Goal: Navigation & Orientation: Find specific page/section

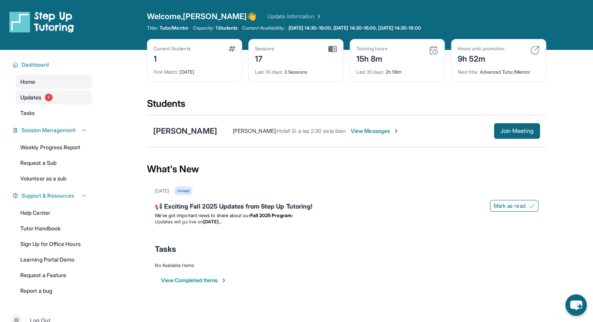
click at [38, 94] on span "Updates" at bounding box center [30, 98] width 21 height 8
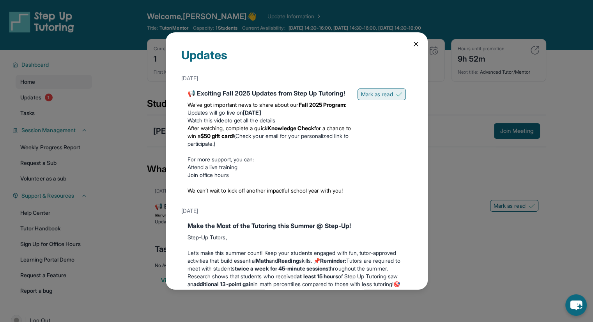
click at [375, 92] on span "Mark as read" at bounding box center [377, 94] width 32 height 8
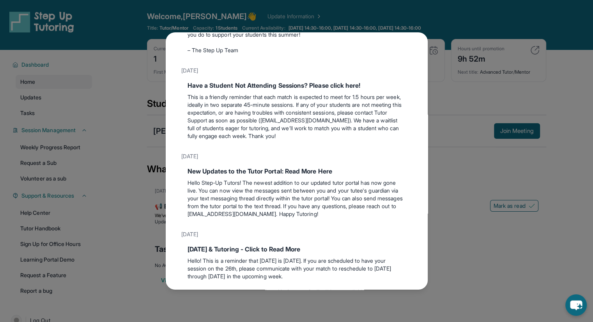
scroll to position [419, 0]
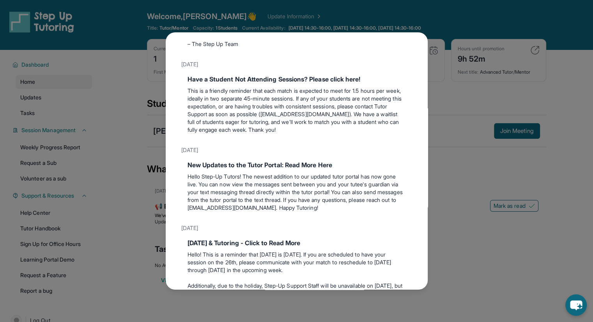
click at [428, 114] on div "Updates [DATE] 📢 Exciting Fall 2025 Updates from Step Up Tutoring! We’ve got im…" at bounding box center [296, 161] width 593 height 322
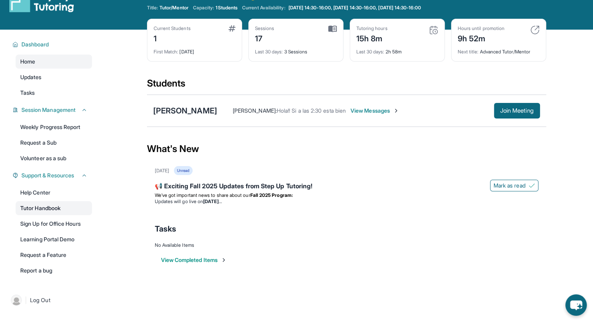
scroll to position [20, 0]
click at [167, 9] on span "Tutor/Mentor" at bounding box center [173, 8] width 29 height 6
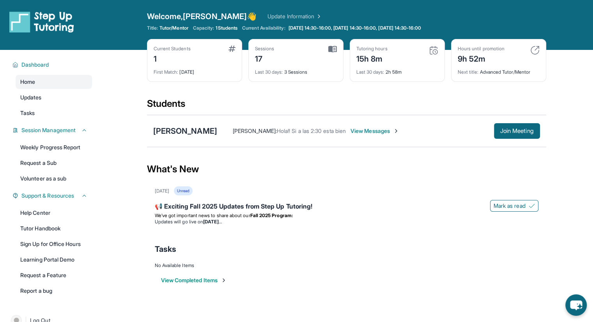
click at [30, 121] on div "Dashboard Home Updates Tasks Session Management Weekly Progress Report Request …" at bounding box center [50, 177] width 100 height 254
click at [38, 117] on link "Tasks" at bounding box center [54, 113] width 76 height 14
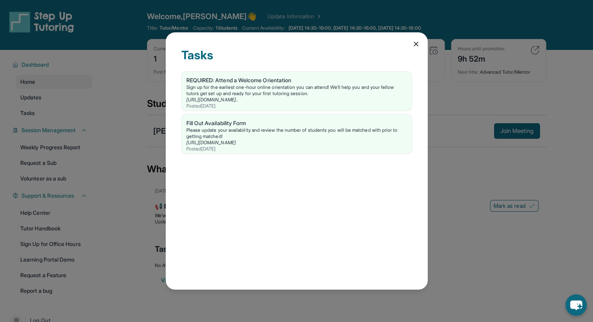
click at [123, 105] on div "Tasks REQUIRED: Attend a Welcome Orientation Sign up for the earliest one-hour …" at bounding box center [296, 161] width 593 height 322
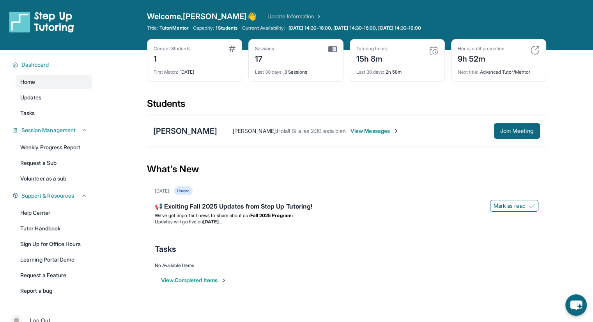
click at [435, 49] on img at bounding box center [433, 50] width 9 height 9
click at [532, 51] on img at bounding box center [534, 50] width 9 height 9
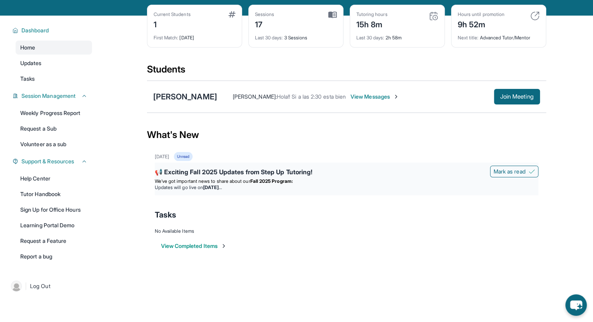
scroll to position [50, 0]
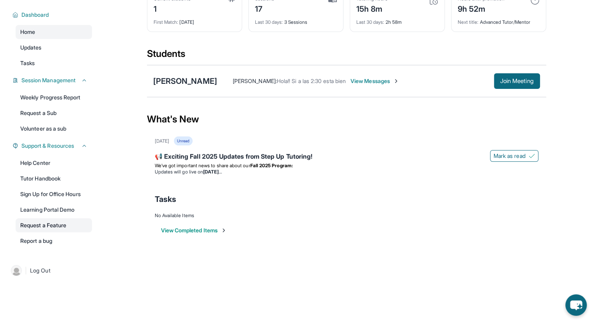
click at [55, 228] on link "Request a Feature" at bounding box center [54, 225] width 76 height 14
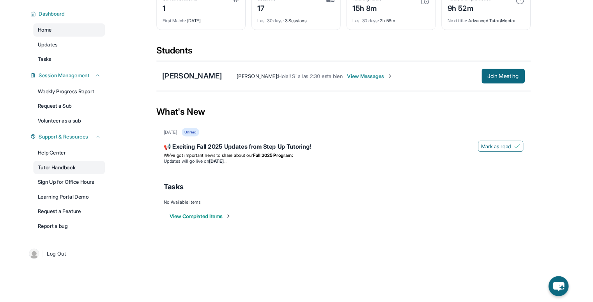
scroll to position [0, 0]
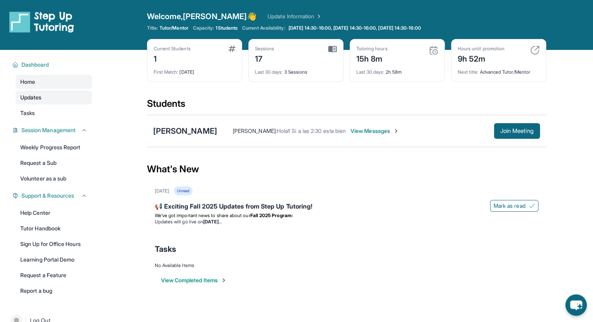
click at [38, 92] on link "Updates" at bounding box center [54, 97] width 76 height 14
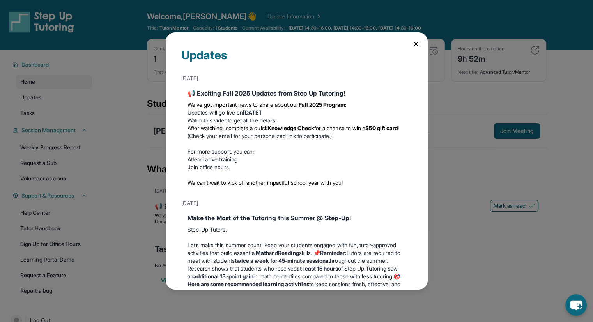
click at [148, 128] on div "Updates [DATE] 📢 Exciting Fall 2025 Updates from Step Up Tutoring! We’ve got im…" at bounding box center [296, 161] width 593 height 322
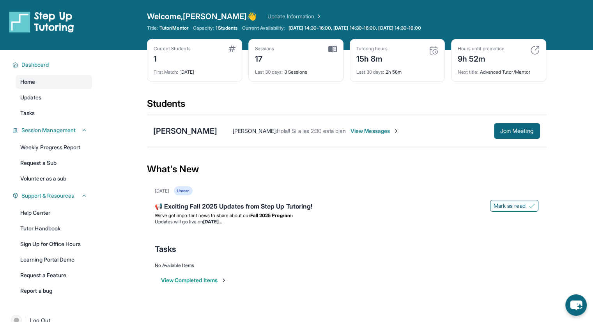
click at [211, 276] on button "View Completed Items" at bounding box center [194, 280] width 66 height 8
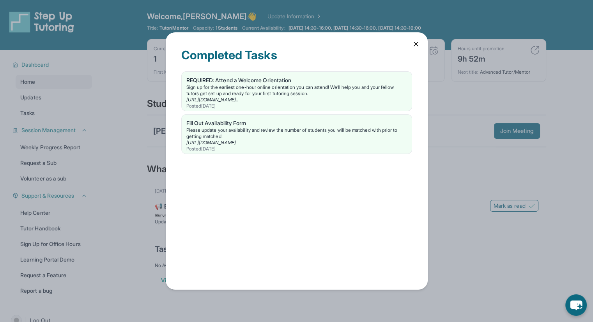
click at [122, 94] on div "Completed Tasks REQUIRED: Attend a Welcome Orientation Sign up for the earliest…" at bounding box center [296, 161] width 593 height 322
click at [418, 46] on icon at bounding box center [416, 44] width 8 height 8
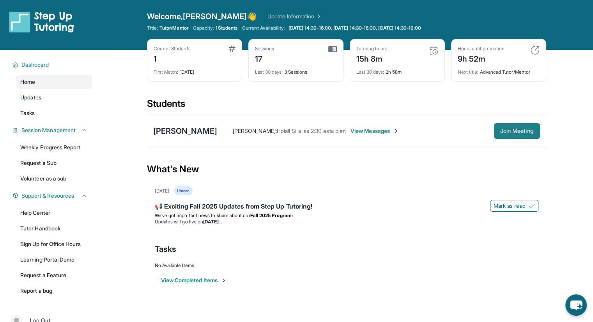
click at [521, 136] on button "Join Meeting" at bounding box center [517, 131] width 46 height 16
